Goal: Task Accomplishment & Management: Manage account settings

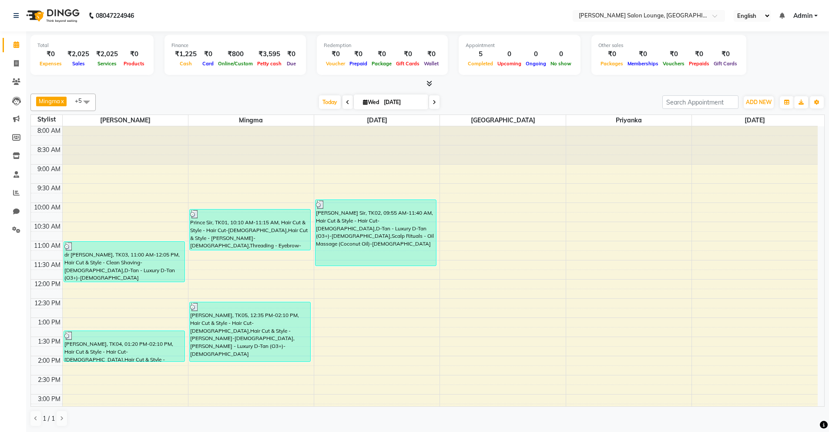
click at [136, 136] on div at bounding box center [125, 145] width 125 height 38
click at [19, 44] on icon at bounding box center [16, 44] width 6 height 7
click at [15, 46] on icon at bounding box center [16, 44] width 6 height 7
click at [14, 64] on icon at bounding box center [16, 63] width 5 height 7
select select "service"
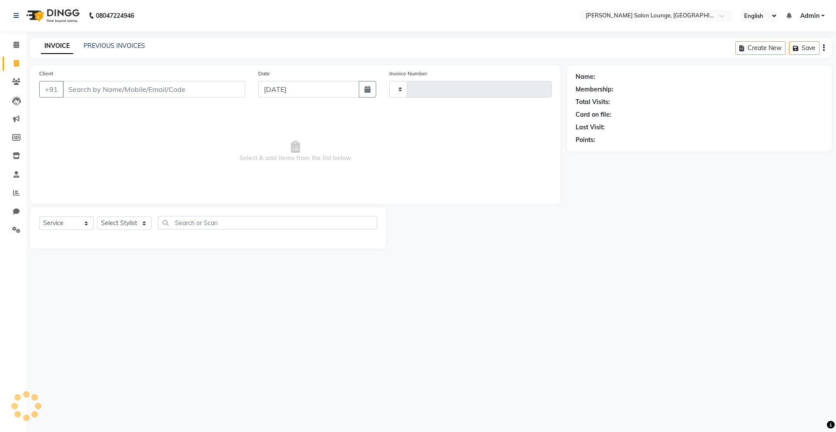
type input "0120"
select select "8909"
click at [12, 48] on span at bounding box center [16, 45] width 15 height 10
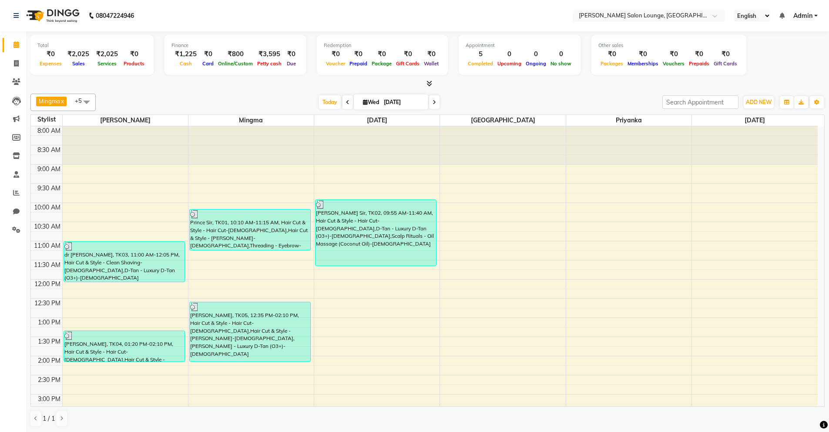
click at [110, 56] on div "₹2,025" at bounding box center [107, 54] width 29 height 10
click at [349, 99] on span at bounding box center [347, 101] width 10 height 13
type input "02-09-2025"
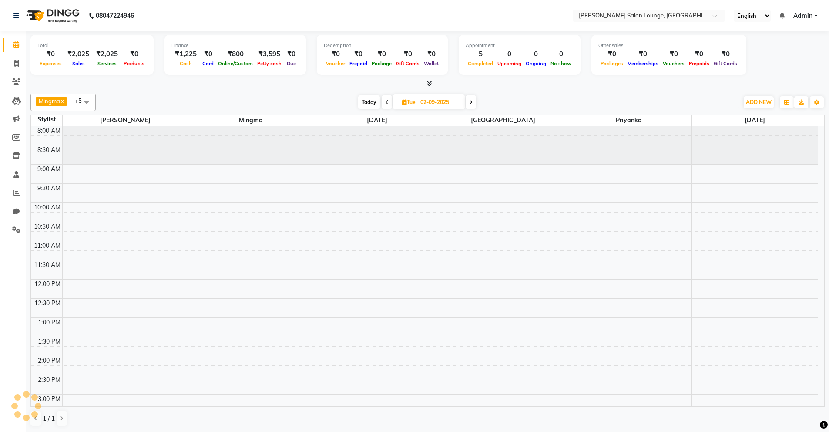
scroll to position [218, 0]
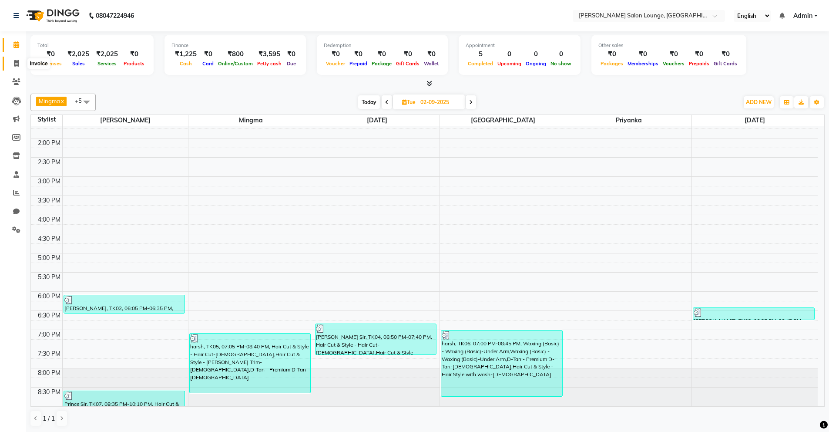
click at [18, 64] on icon at bounding box center [16, 63] width 5 height 7
select select "service"
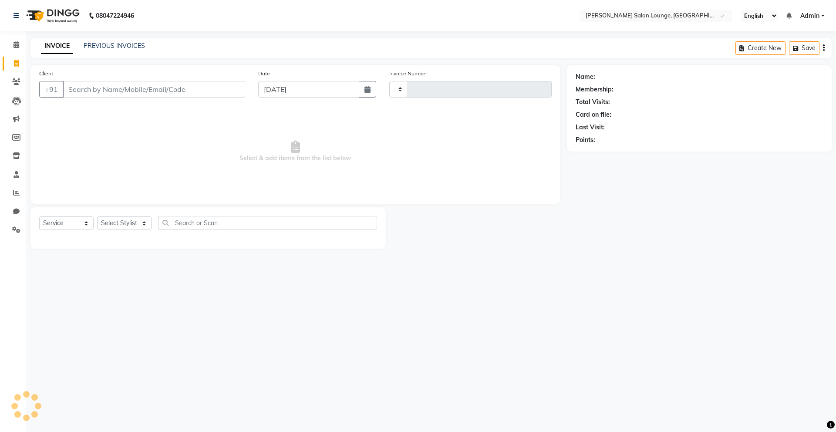
type input "0120"
select select "8909"
click at [19, 83] on icon at bounding box center [16, 81] width 8 height 7
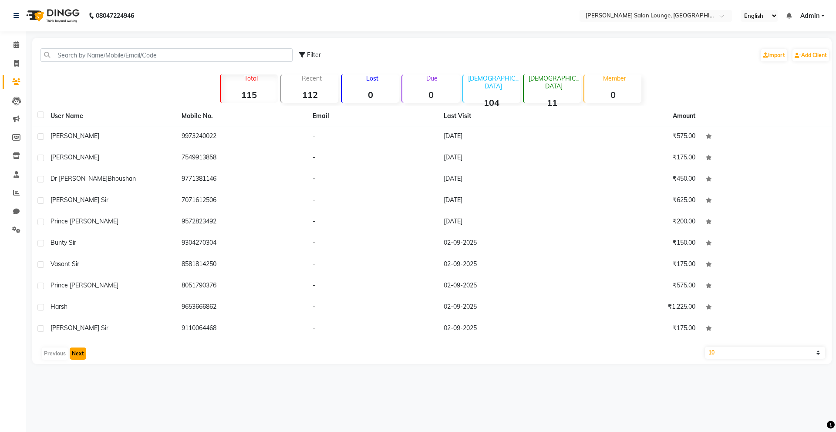
click at [77, 352] on button "Next" at bounding box center [78, 353] width 17 height 12
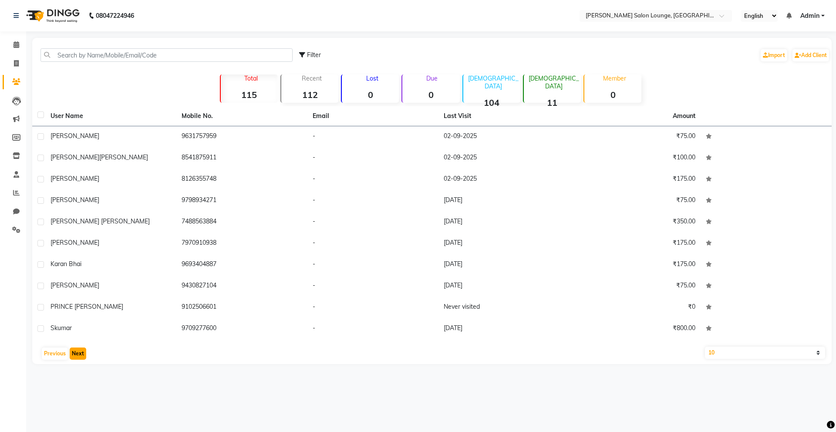
click at [79, 354] on button "Next" at bounding box center [78, 353] width 17 height 12
click at [81, 354] on button "Next" at bounding box center [78, 353] width 17 height 12
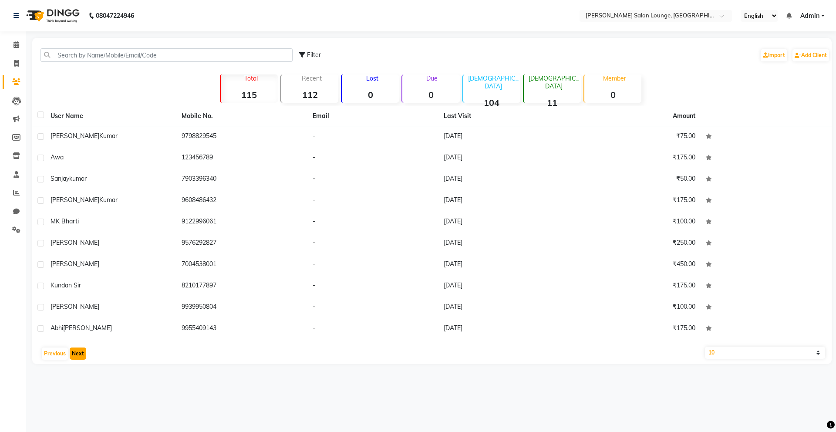
click at [81, 354] on button "Next" at bounding box center [78, 353] width 17 height 12
click at [81, 353] on button "Next" at bounding box center [78, 353] width 17 height 12
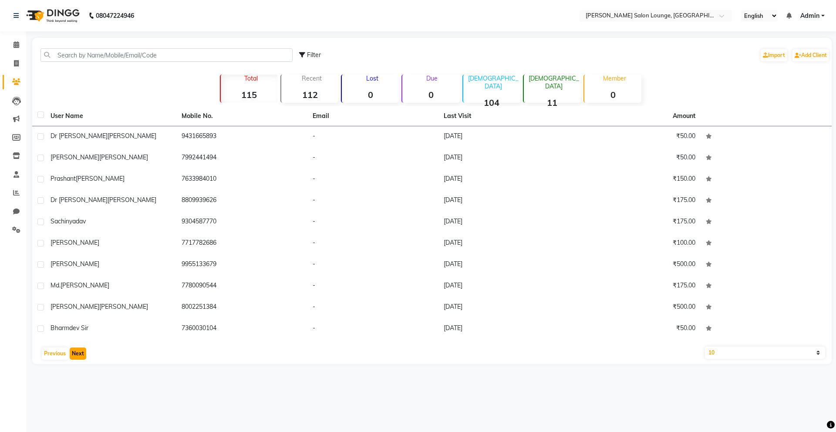
click at [81, 353] on button "Next" at bounding box center [78, 353] width 17 height 12
click at [81, 354] on button "Next" at bounding box center [78, 353] width 17 height 12
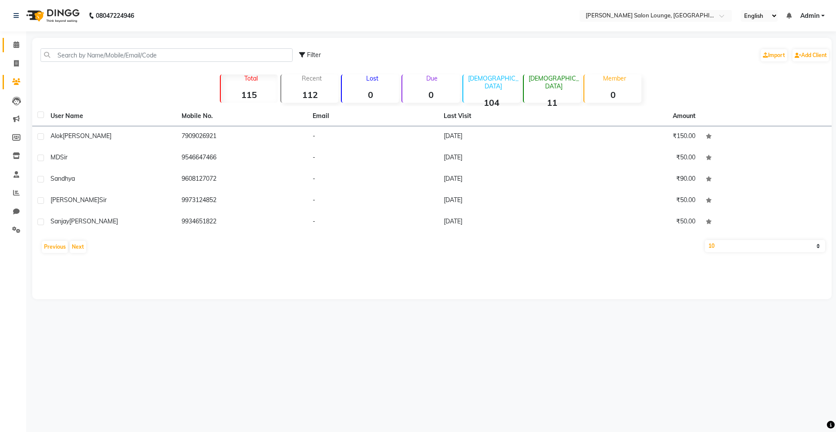
click at [18, 45] on icon at bounding box center [16, 44] width 6 height 7
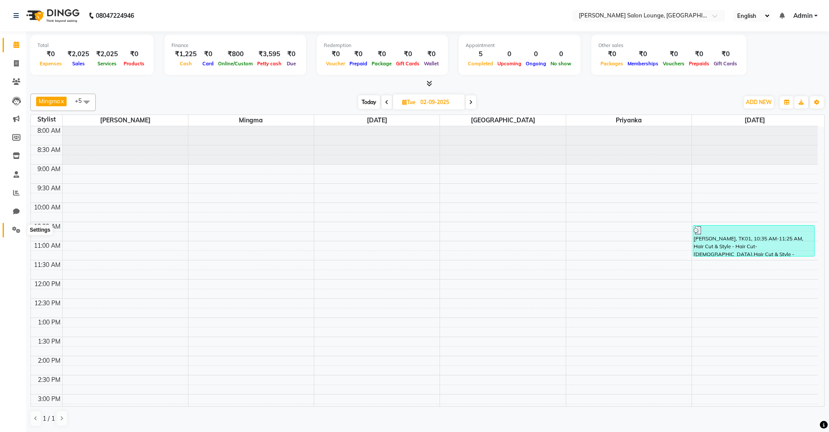
click at [17, 229] on icon at bounding box center [16, 229] width 8 height 7
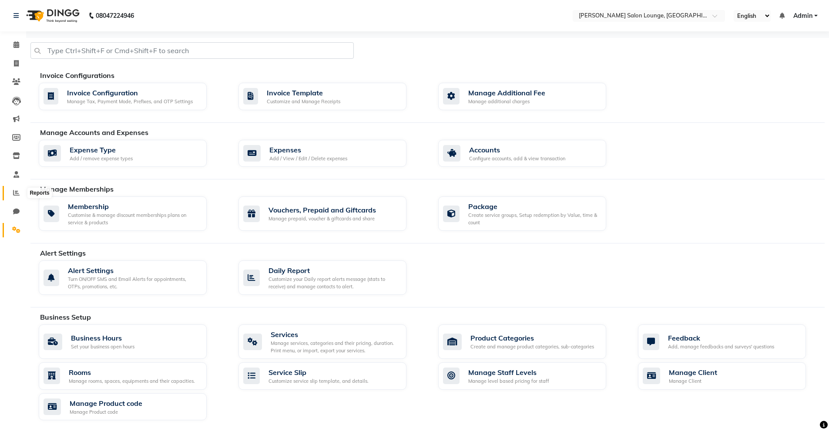
click at [18, 195] on icon at bounding box center [16, 192] width 7 height 7
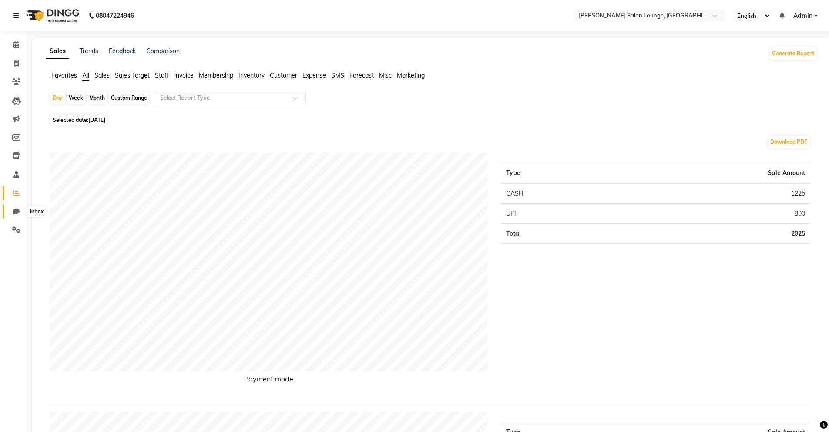
click at [12, 209] on span at bounding box center [16, 212] width 15 height 10
select select "100"
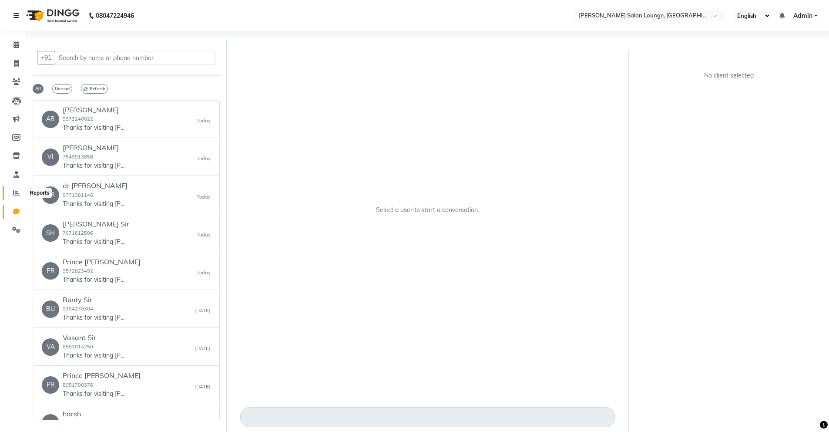
click at [17, 189] on icon at bounding box center [16, 192] width 7 height 7
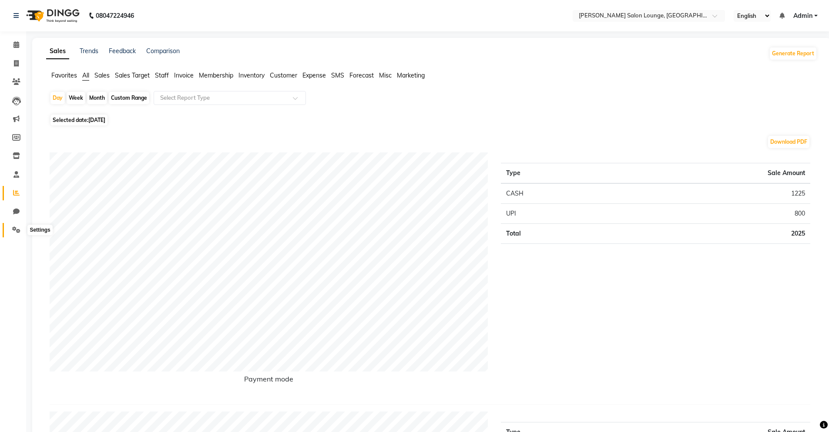
click at [17, 228] on icon at bounding box center [16, 229] width 8 height 7
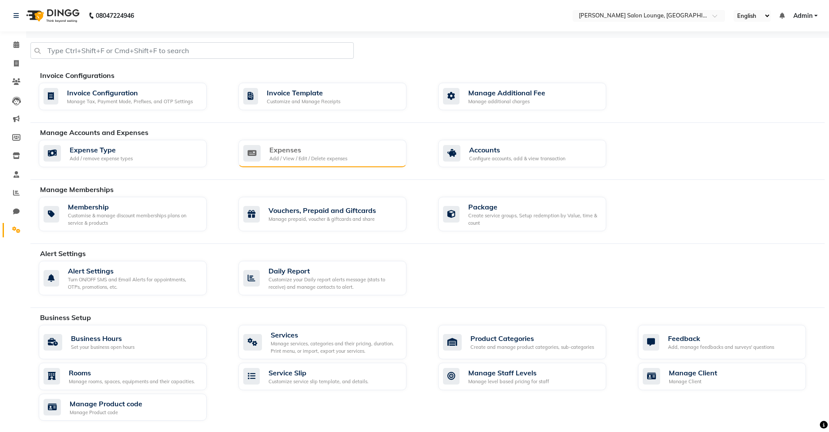
click at [287, 151] on div "Expenses" at bounding box center [308, 149] width 78 height 10
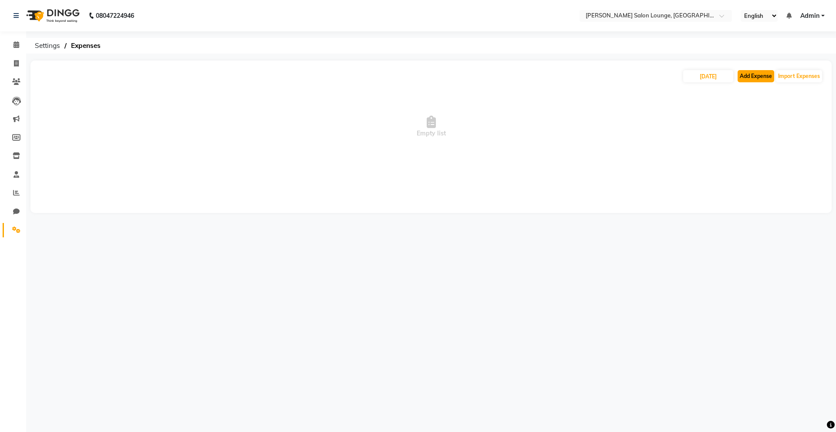
click at [738, 77] on button "Add Expense" at bounding box center [755, 76] width 37 height 12
select select "1"
select select "8135"
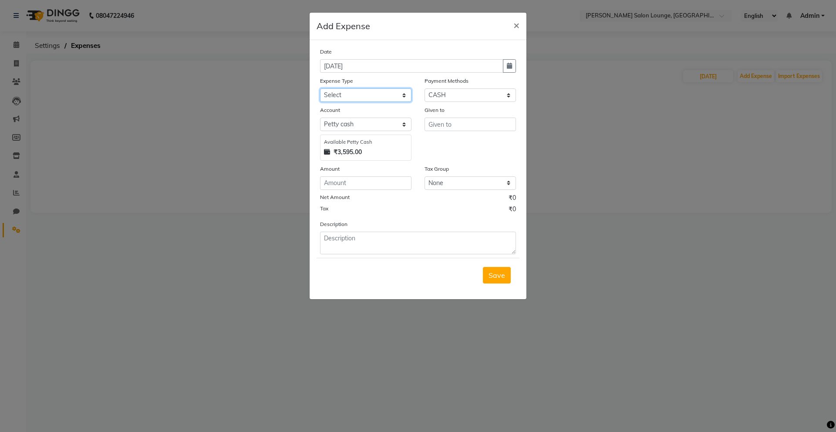
click at [371, 100] on select "Select Advance Salary Bank charges Car maintenance Cash transfer to bank Cash t…" at bounding box center [365, 94] width 91 height 13
select select "24430"
click at [320, 88] on select "Select Advance Salary Bank charges Car maintenance Cash transfer to bank Cash t…" at bounding box center [365, 94] width 91 height 13
click at [449, 124] on input "text" at bounding box center [469, 123] width 91 height 13
click at [460, 140] on button "[DATE]" at bounding box center [459, 143] width 69 height 14
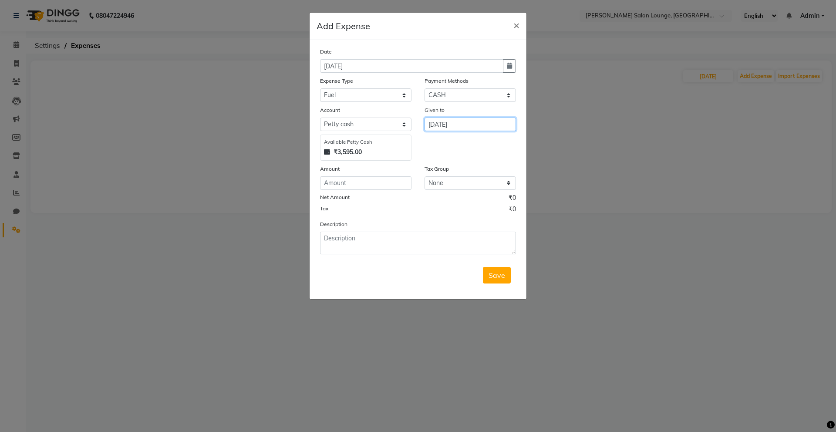
type input "[DATE]"
click at [369, 244] on textarea at bounding box center [418, 243] width 196 height 23
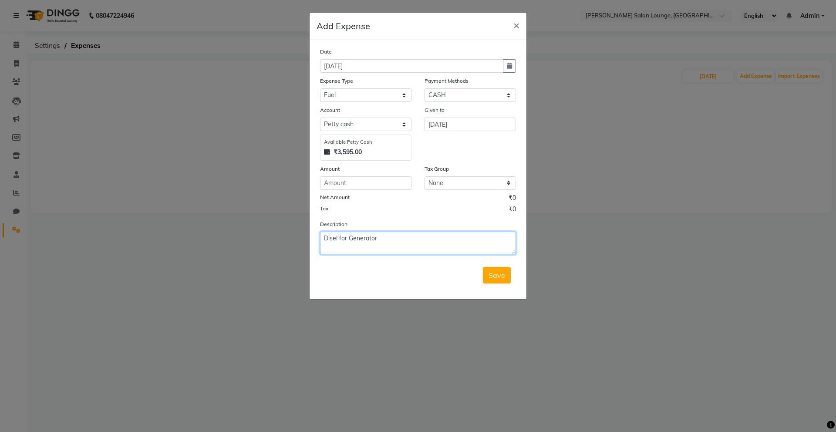
type textarea "Disel for Generator"
click at [344, 182] on input "number" at bounding box center [365, 182] width 91 height 13
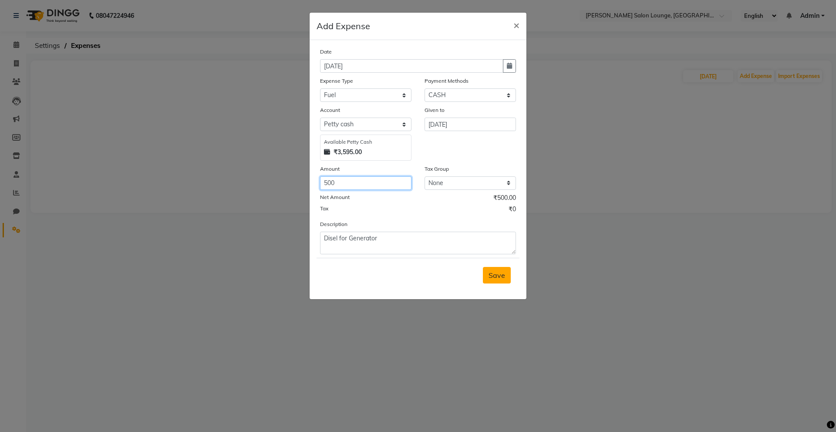
type input "500"
click at [489, 277] on span "Save" at bounding box center [496, 275] width 17 height 9
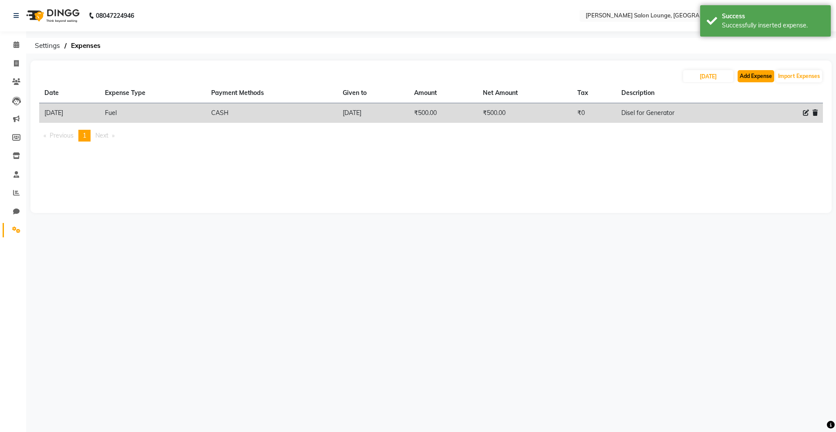
click at [753, 81] on button "Add Expense" at bounding box center [755, 76] width 37 height 12
select select "1"
select select "8135"
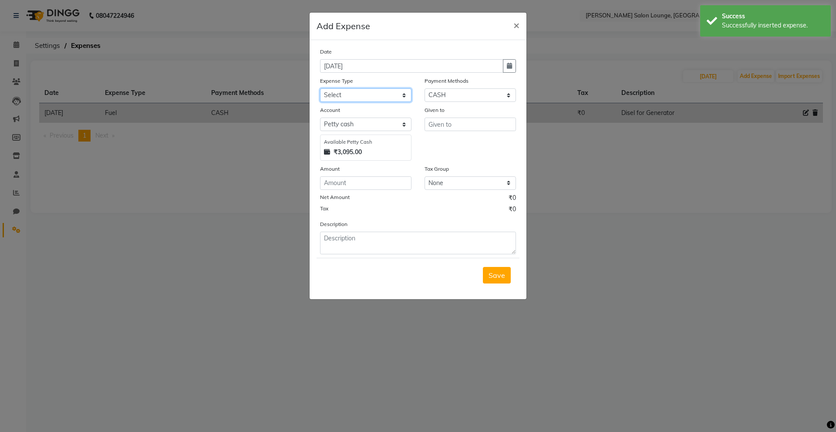
click at [379, 100] on select "Select Advance Salary Bank charges Car maintenance Cash transfer to bank Cash t…" at bounding box center [365, 94] width 91 height 13
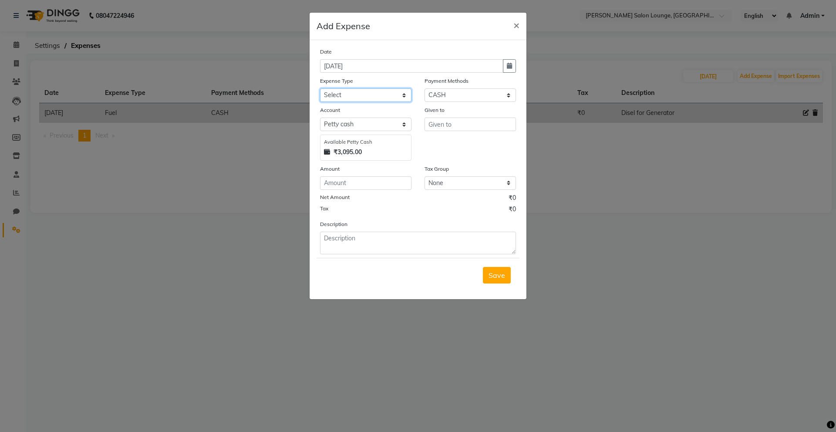
select select "24405"
click at [320, 88] on select "Select Advance Salary Bank charges Car maintenance Cash transfer to bank Cash t…" at bounding box center [365, 94] width 91 height 13
click at [472, 129] on input "text" at bounding box center [469, 123] width 91 height 13
type input "Atul"
click at [383, 125] on select "Select [PERSON_NAME] cash Default account" at bounding box center [365, 123] width 91 height 13
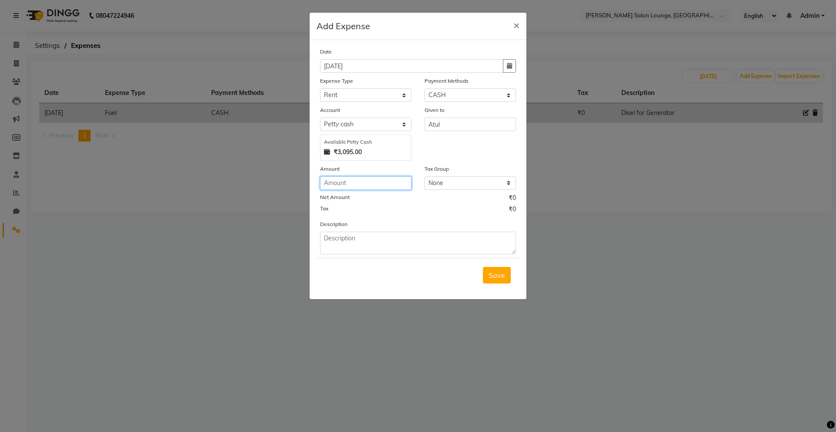
click at [362, 182] on input "number" at bounding box center [365, 182] width 91 height 13
type input "130"
click at [460, 247] on textarea at bounding box center [418, 243] width 196 height 23
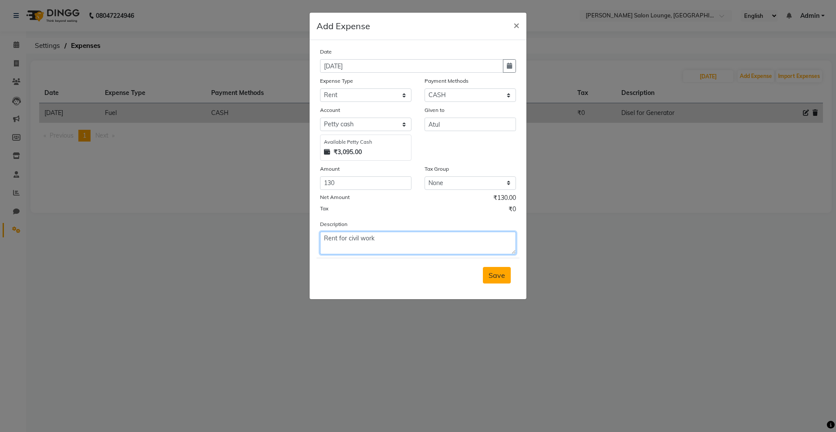
type textarea "Rent for civil work"
click at [500, 274] on span "Save" at bounding box center [496, 275] width 17 height 9
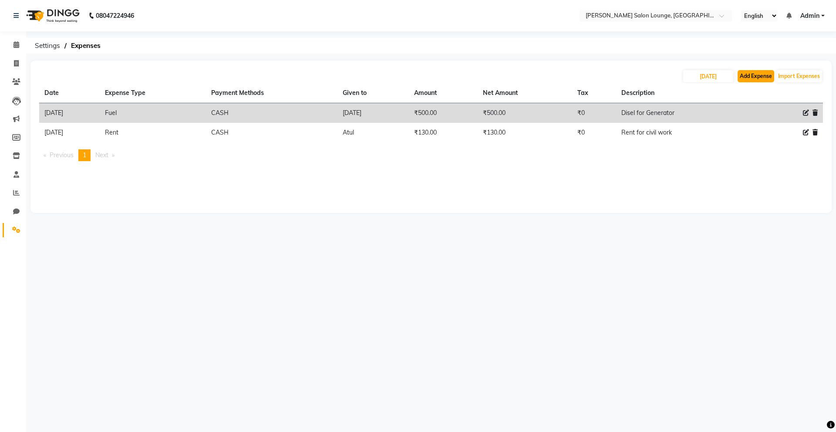
click at [742, 79] on button "Add Expense" at bounding box center [755, 76] width 37 height 12
select select "1"
select select "8135"
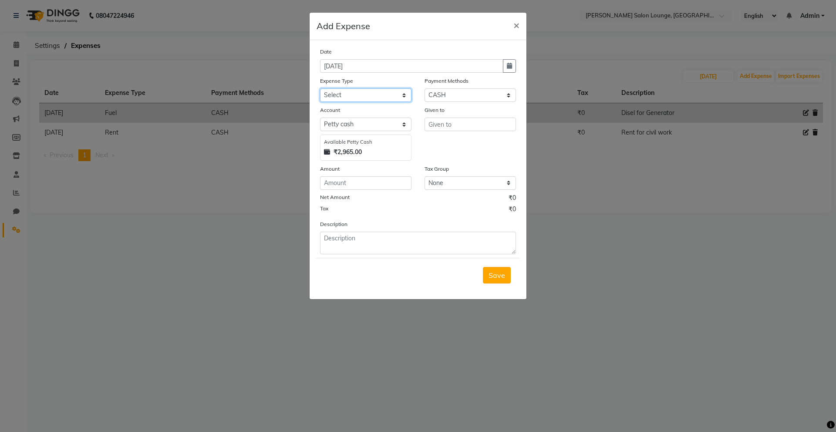
click at [393, 97] on select "Select Advance Salary Bank charges Car maintenance Cash transfer to bank Cash t…" at bounding box center [365, 94] width 91 height 13
select select "24408"
click at [320, 88] on select "Select Advance Salary Bank charges Car maintenance Cash transfer to bank Cash t…" at bounding box center [365, 94] width 91 height 13
click at [377, 185] on input "number" at bounding box center [365, 182] width 91 height 13
type input "120"
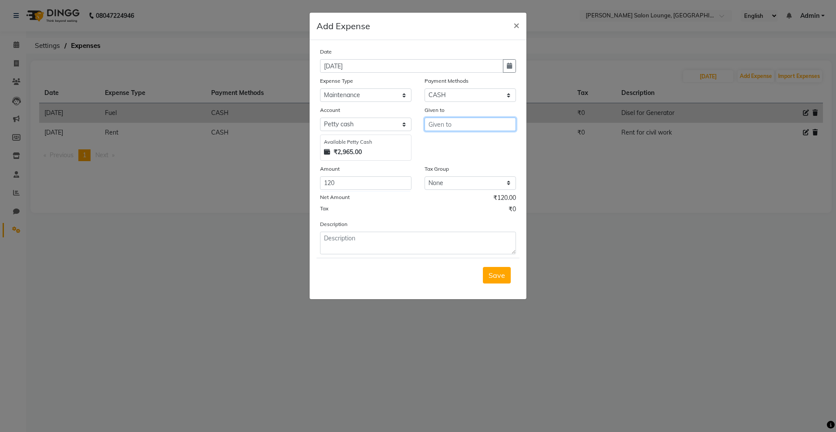
click at [463, 122] on input "text" at bounding box center [469, 123] width 91 height 13
click at [443, 139] on span "[DATE]" at bounding box center [447, 142] width 24 height 9
type input "[DATE]"
click at [378, 243] on textarea at bounding box center [418, 243] width 196 height 23
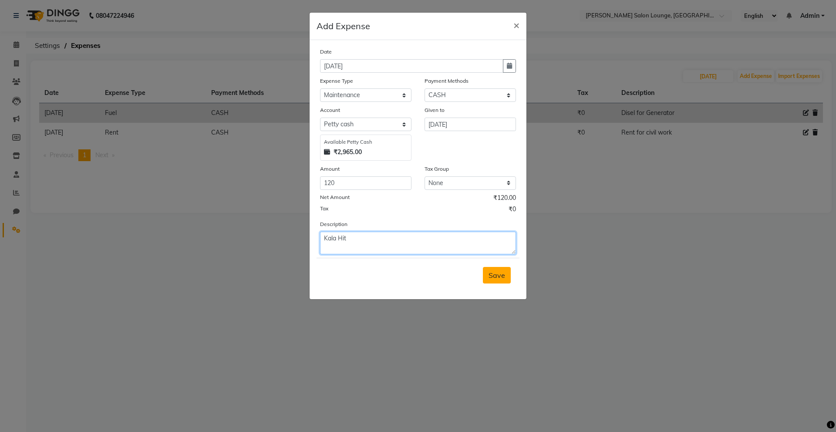
type textarea "Kala Hit"
click at [494, 279] on button "Save" at bounding box center [497, 275] width 28 height 17
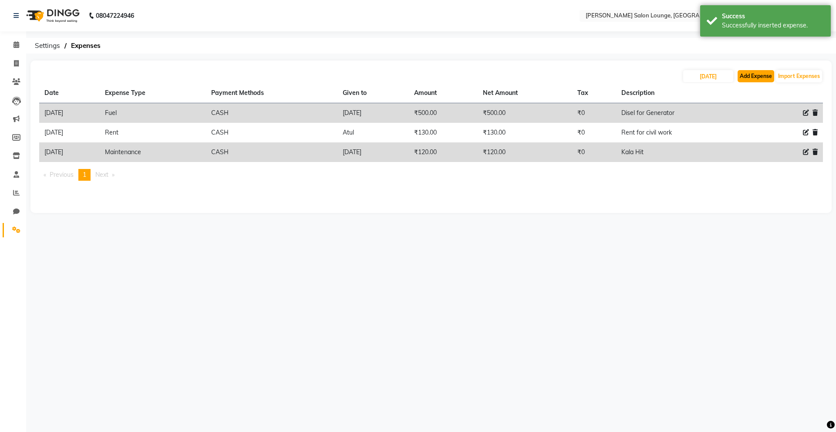
click at [745, 75] on button "Add Expense" at bounding box center [755, 76] width 37 height 12
select select "1"
select select "8135"
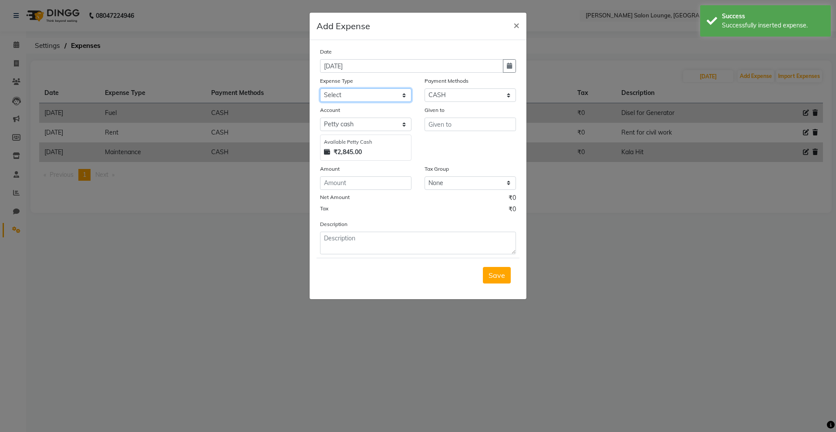
click at [385, 93] on select "Select Advance Salary Bank charges Car maintenance Cash transfer to bank Cash t…" at bounding box center [365, 94] width 91 height 13
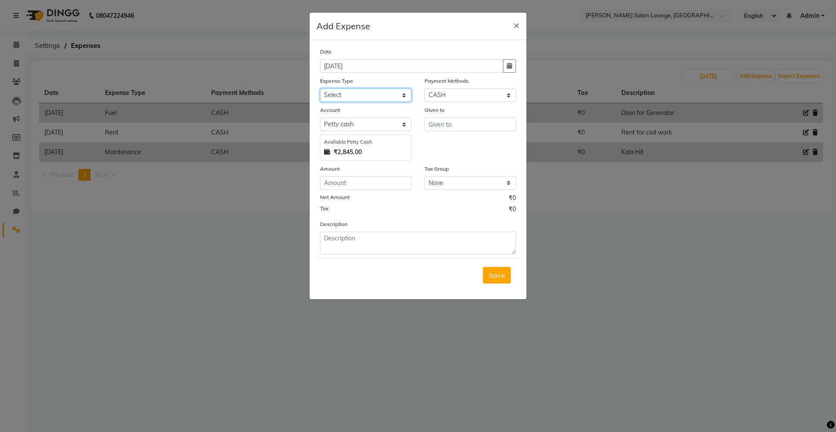
select select "24415"
click at [320, 88] on select "Select Advance Salary Bank charges Car maintenance Cash transfer to bank Cash t…" at bounding box center [365, 94] width 91 height 13
click at [467, 127] on input "text" at bounding box center [469, 123] width 91 height 13
type input "Madhu"
click at [362, 186] on input "number" at bounding box center [365, 182] width 91 height 13
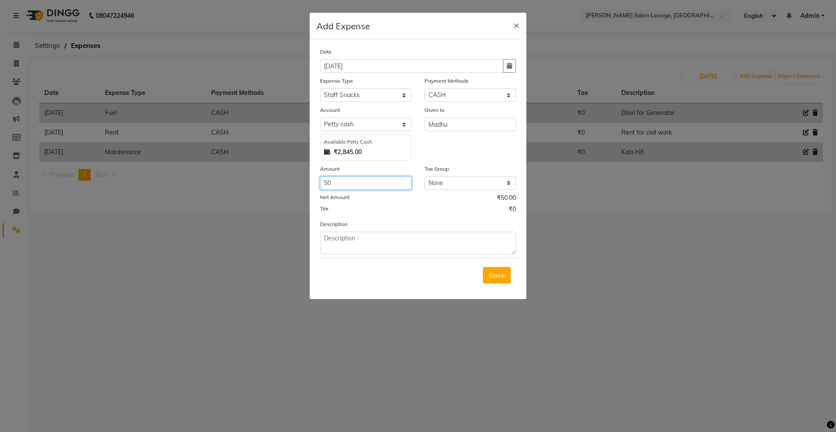
type input "50"
click at [356, 248] on textarea at bounding box center [418, 243] width 196 height 23
type textarea "Lunch For Madhu"
click at [510, 278] on button "Save" at bounding box center [497, 275] width 28 height 17
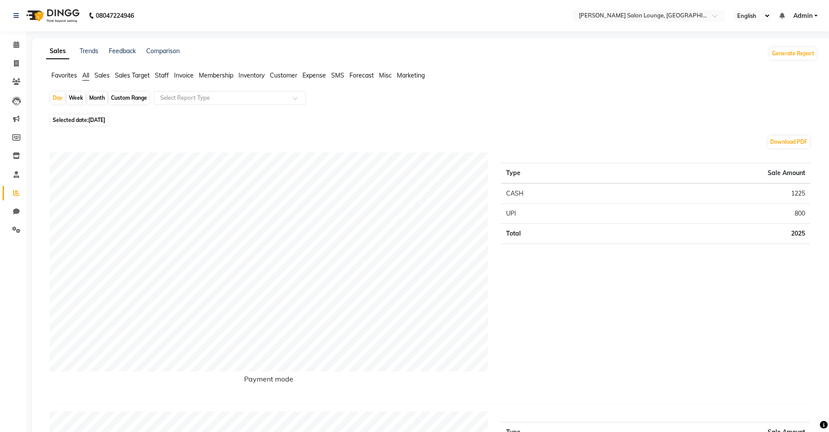
select select "100"
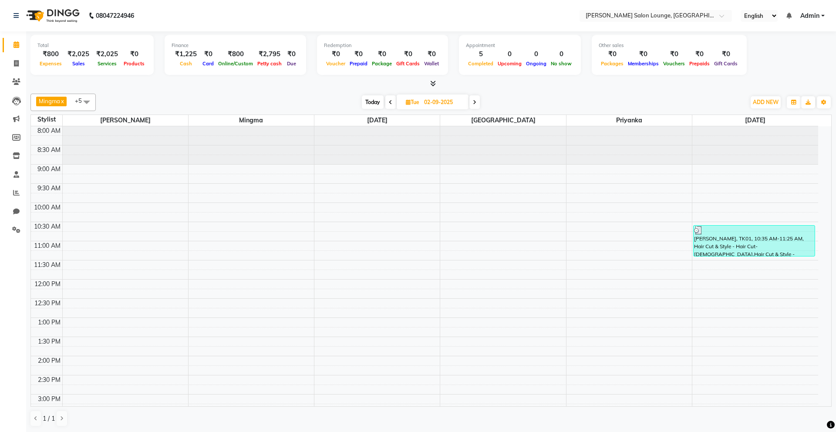
select select "service"
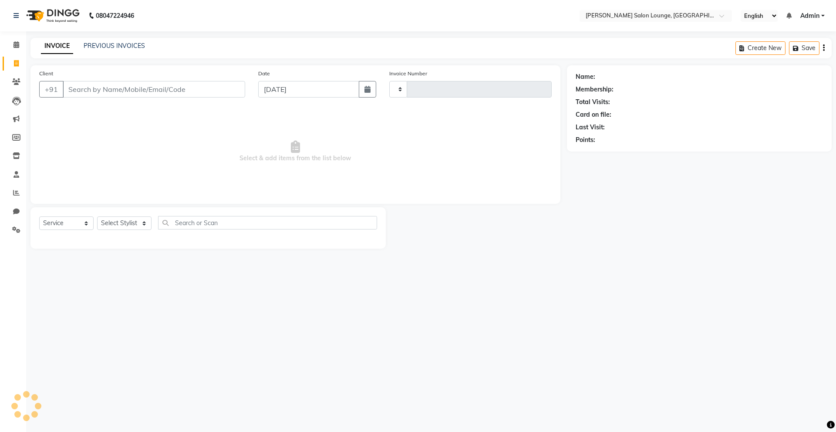
type input "0120"
select select "8909"
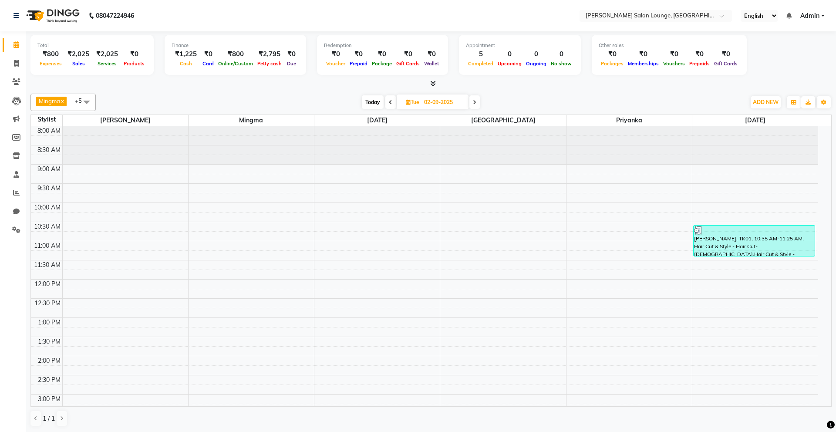
select select "service"
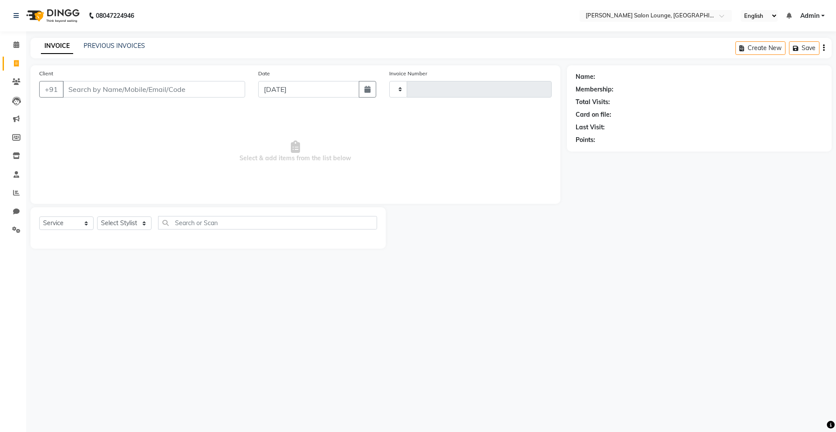
type input "0120"
select select "8909"
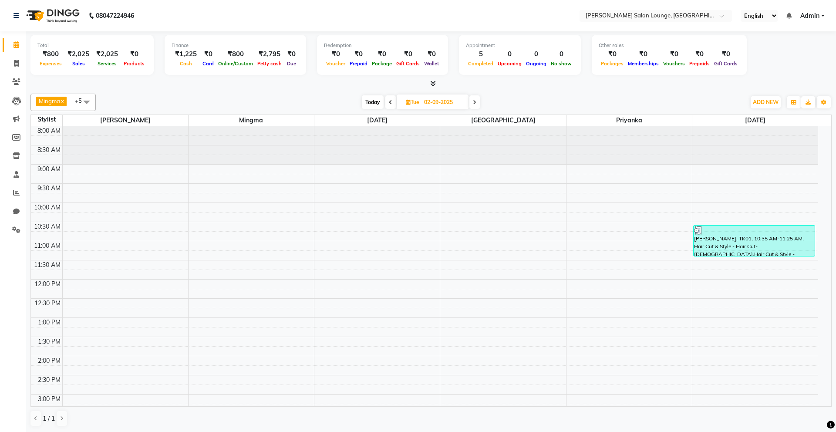
select select "service"
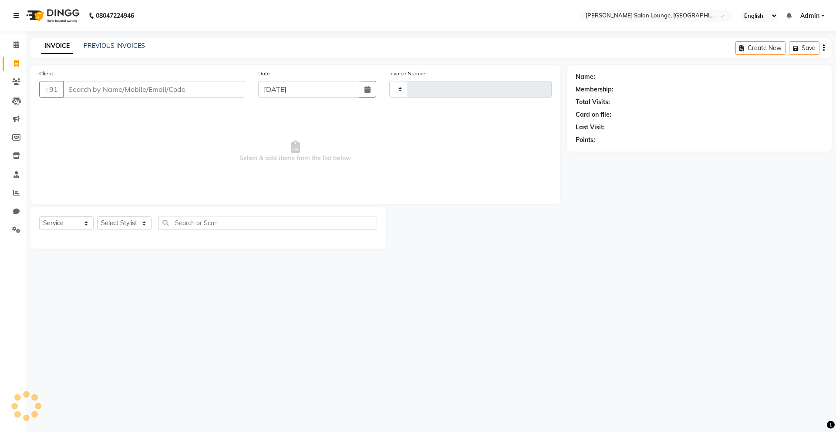
type input "0120"
select select "8909"
